Goal: Check status

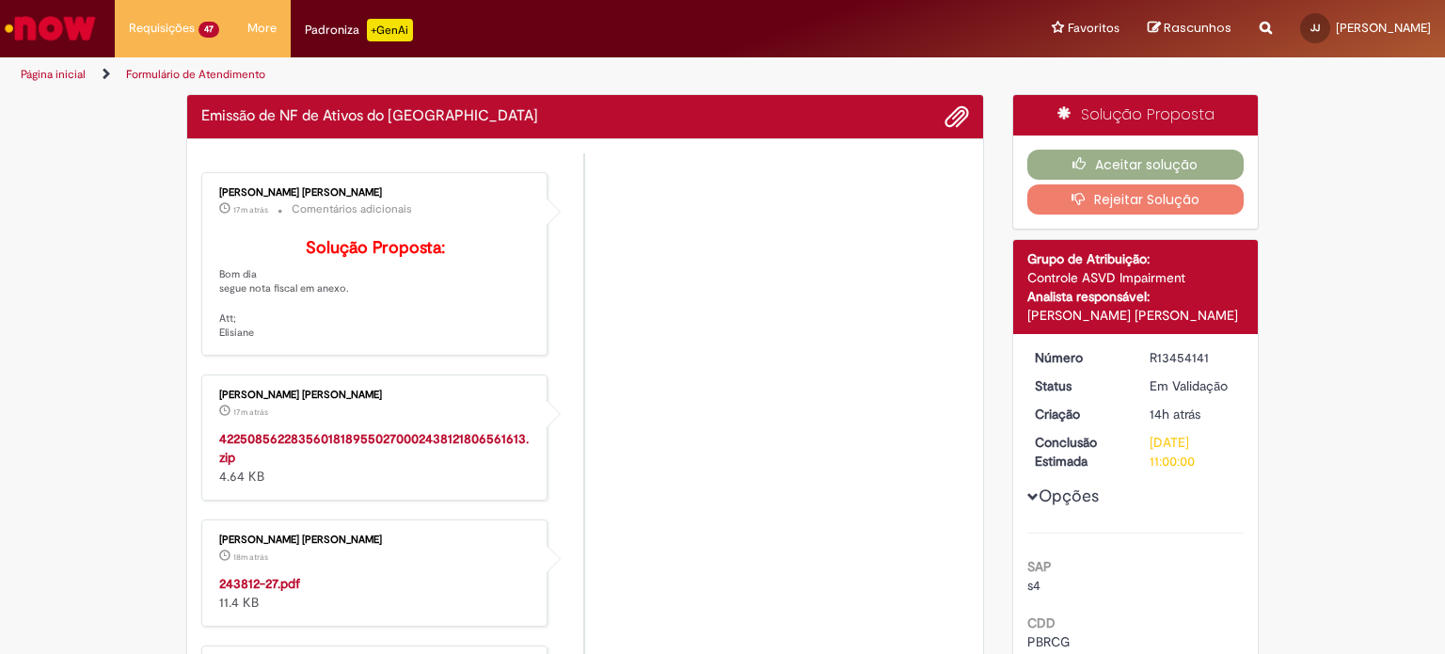
click at [263, 592] on strong "243812-27.pdf" at bounding box center [259, 583] width 81 height 17
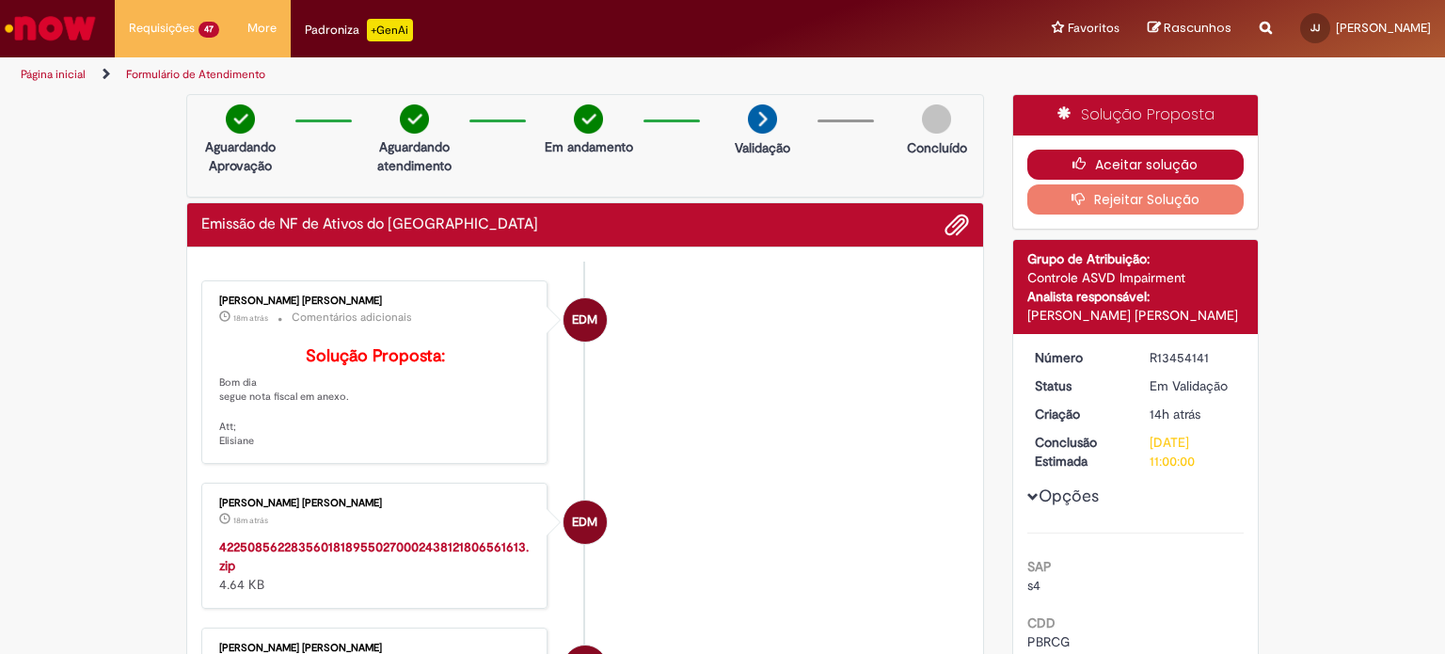
click at [1084, 152] on button "Aceitar solução" at bounding box center [1135, 165] width 217 height 30
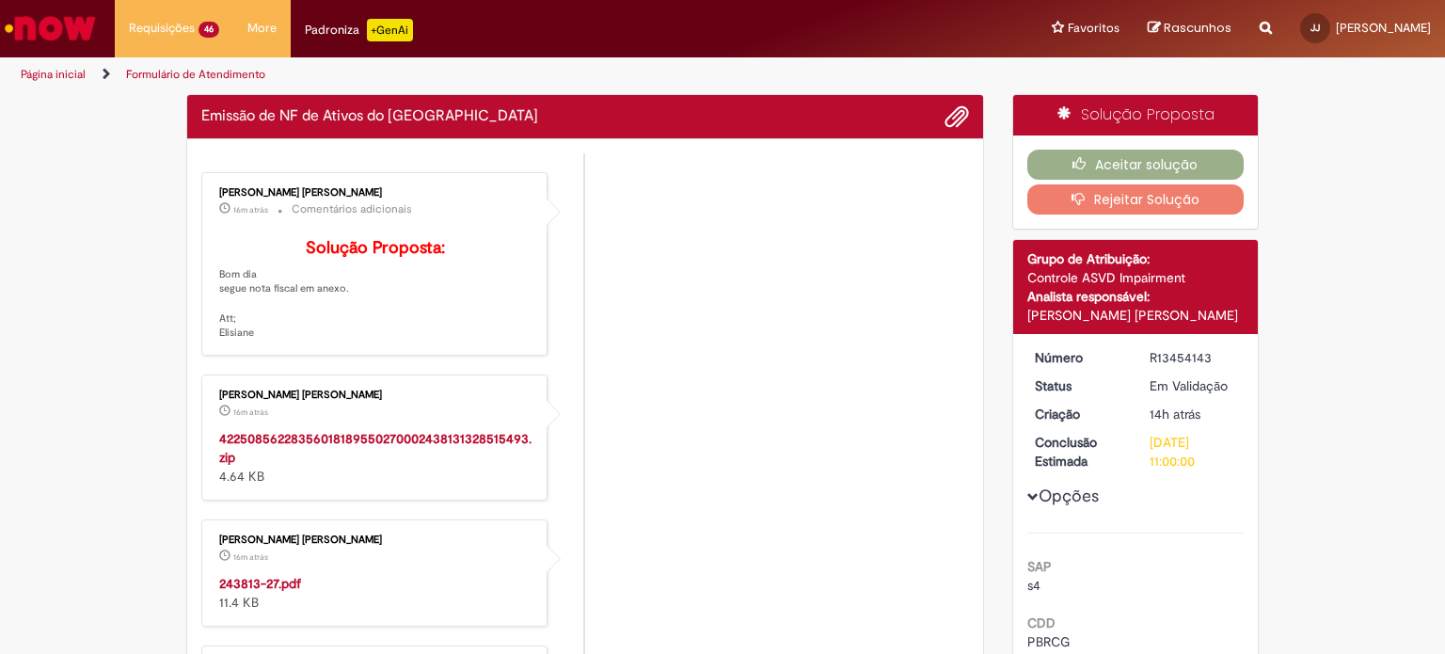
click at [275, 592] on strong "243813-27.pdf" at bounding box center [260, 583] width 82 height 17
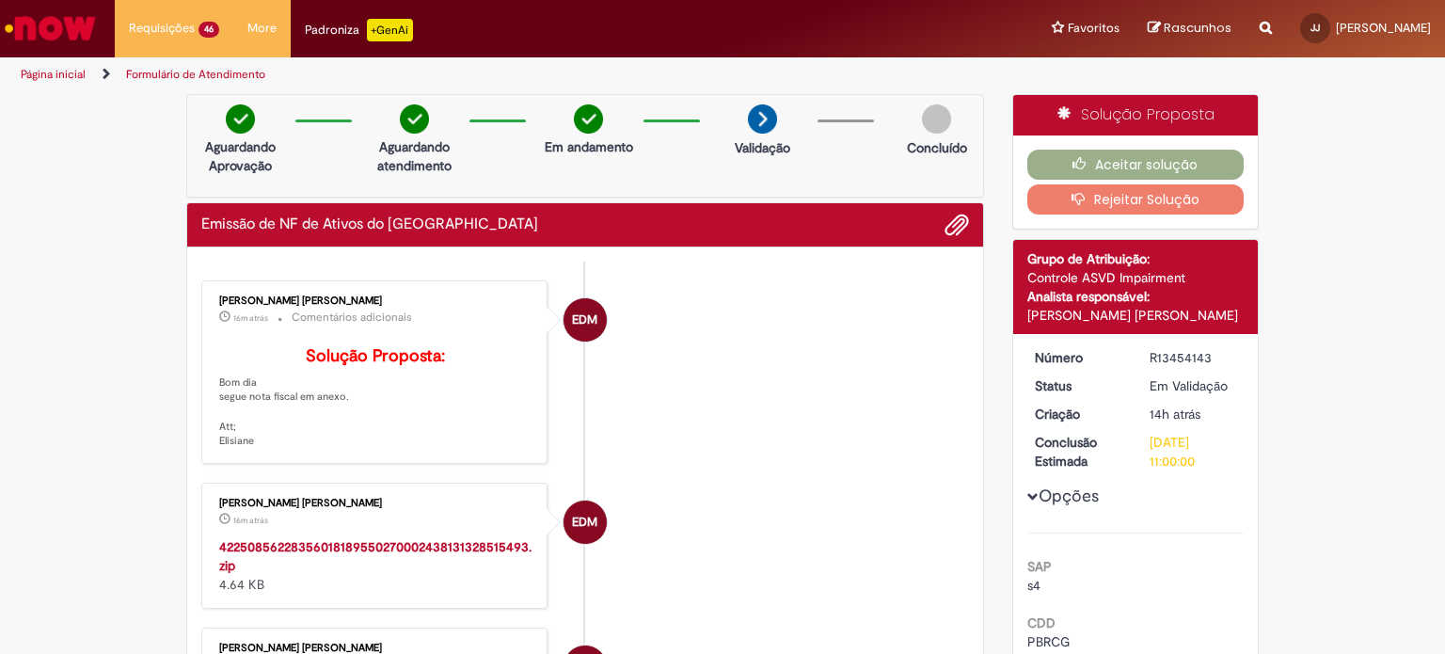
click at [1103, 179] on div "Aceitar solução Rejeitar Solução" at bounding box center [1136, 181] width 246 height 93
click at [1092, 162] on button "Aceitar solução" at bounding box center [1135, 165] width 217 height 30
